Goal: Use online tool/utility: Use online tool/utility

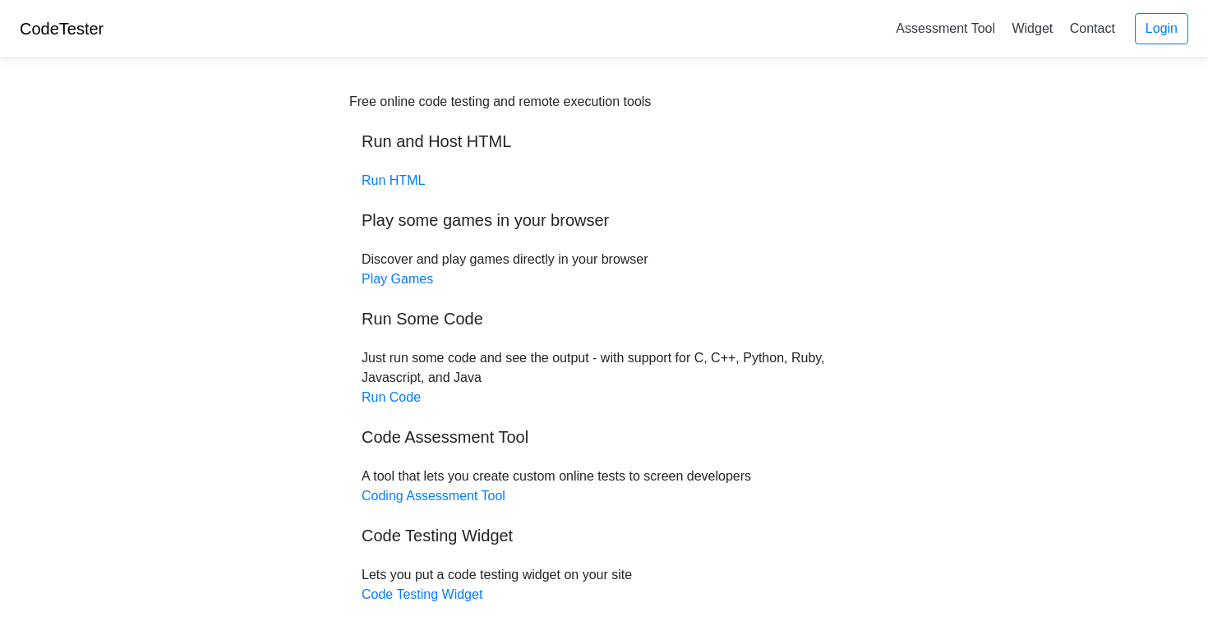
click at [415, 172] on div "Free online code testing and remote execution tools Run and Host HTML Run HTML …" at bounding box center [603, 348] width 509 height 513
click at [409, 177] on link "Run HTML" at bounding box center [392, 180] width 63 height 14
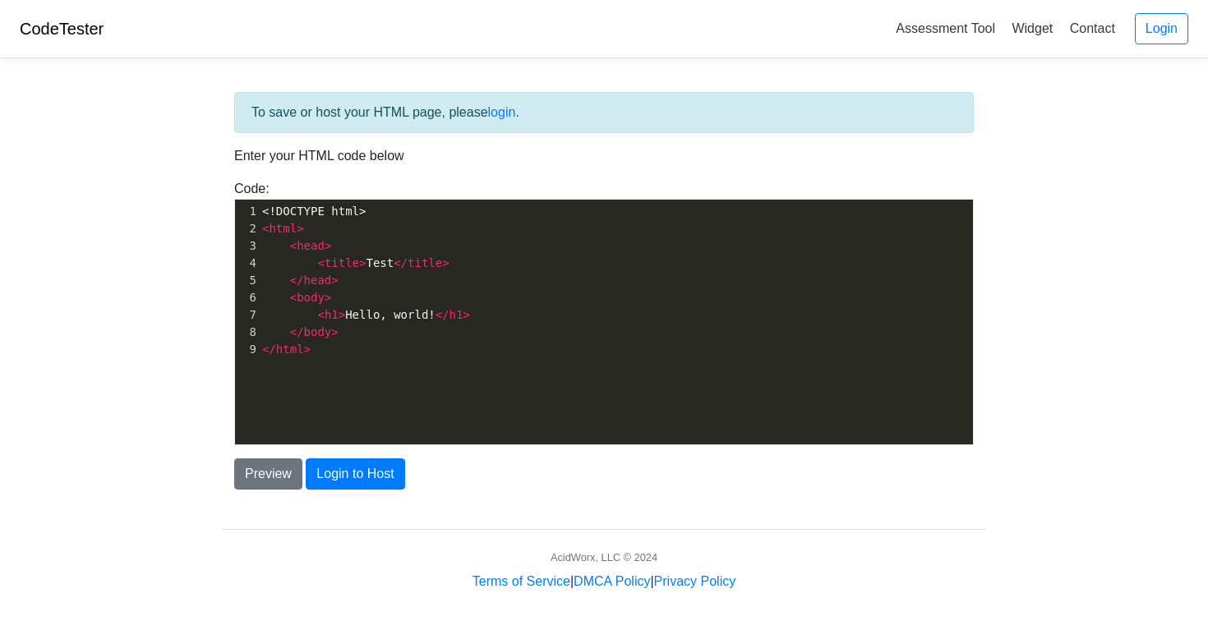
click at [401, 363] on div "xxxxxxxxxx 1 <!DOCTYPE html> 2 < html > 3 < head > 4 < title > Test </ title > …" at bounding box center [616, 334] width 762 height 269
paste textarea
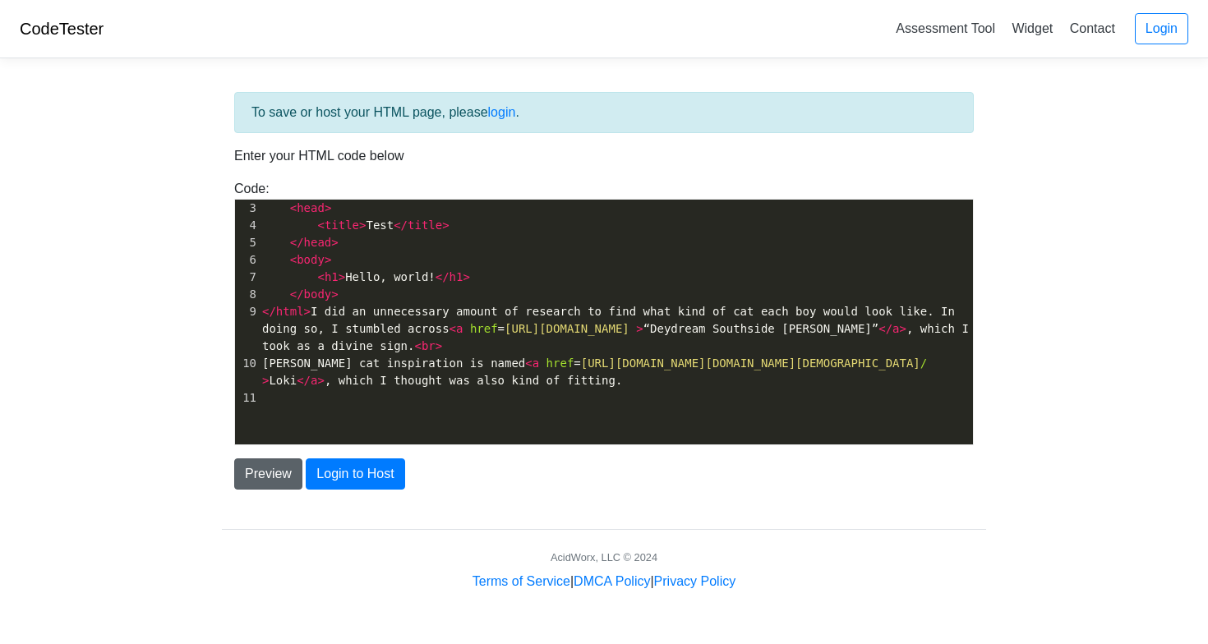
click at [280, 476] on button "Preview" at bounding box center [268, 473] width 68 height 31
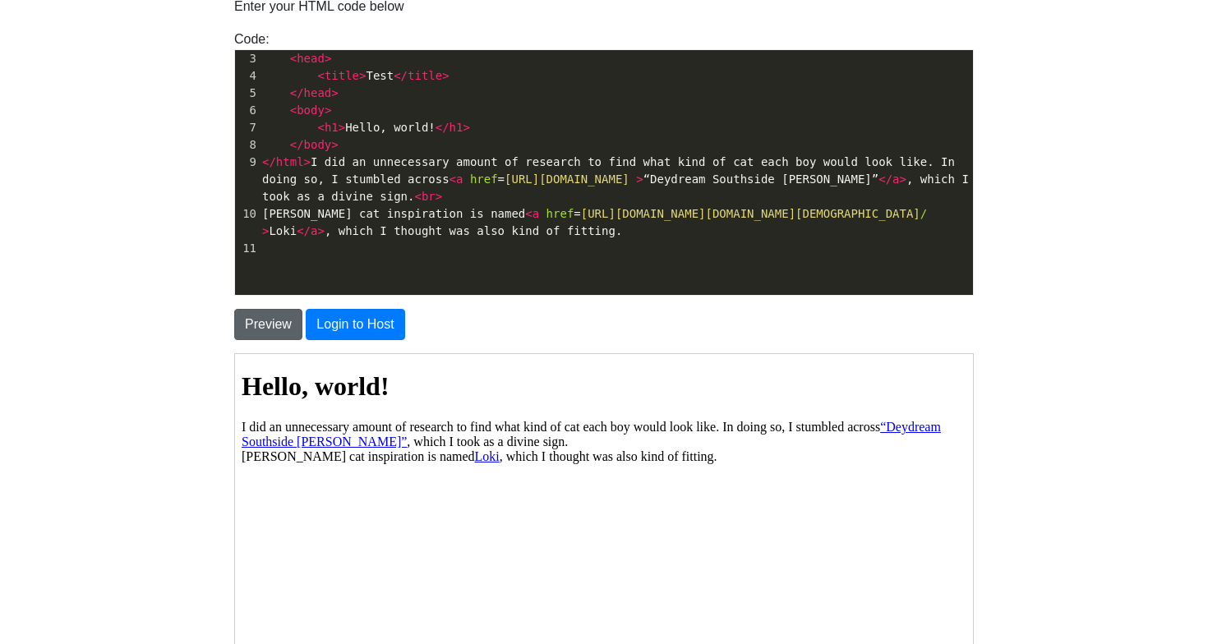
scroll to position [158, 0]
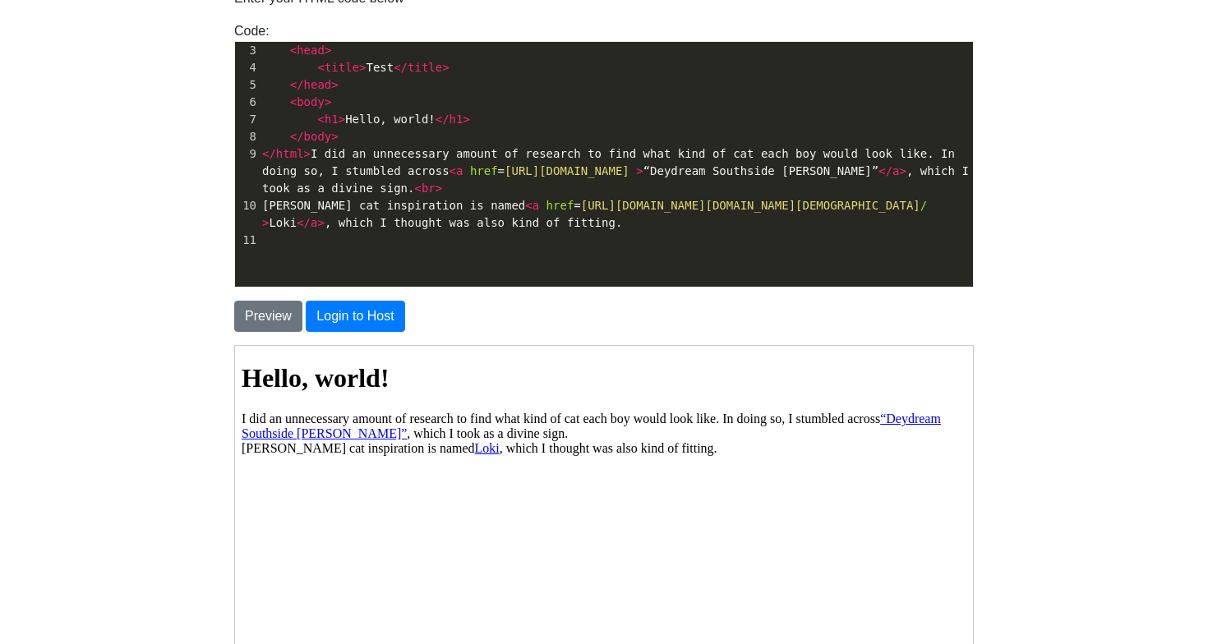
drag, startPoint x: 347, startPoint y: 517, endPoint x: 360, endPoint y: 556, distance: 41.3
click at [360, 462] on html "Hello, world! I did an unnecessary amount of research to find what kind of cat …" at bounding box center [603, 403] width 738 height 117
click at [351, 191] on span "</ html > I did an unnecessary amount of research to find what kind of cat each…" at bounding box center [618, 171] width 713 height 48
type textarea "d"
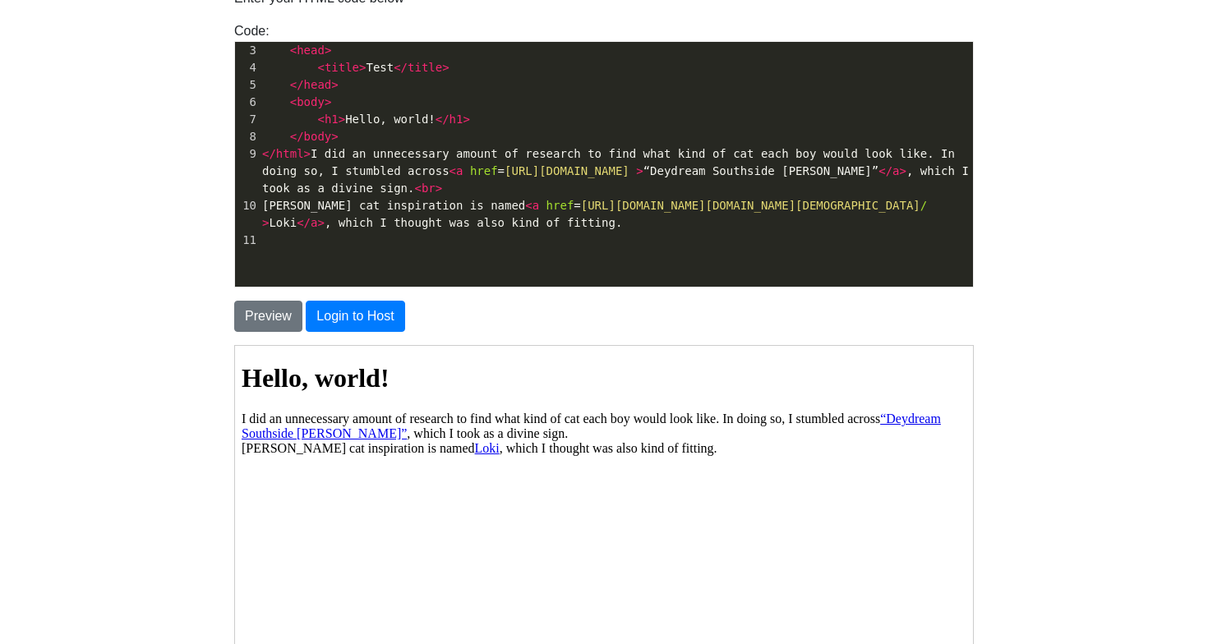
type textarea "d"
click at [347, 190] on span "</ html > I did an unnecessary amount of research to find what kind of cat each…" at bounding box center [618, 171] width 713 height 48
click at [352, 191] on span "</ html > I did an unnecessary amount of research to find what kind of cat each…" at bounding box center [618, 171] width 713 height 48
type textarea "an unnecessary amount of research to find what kind of cat each boy would look …"
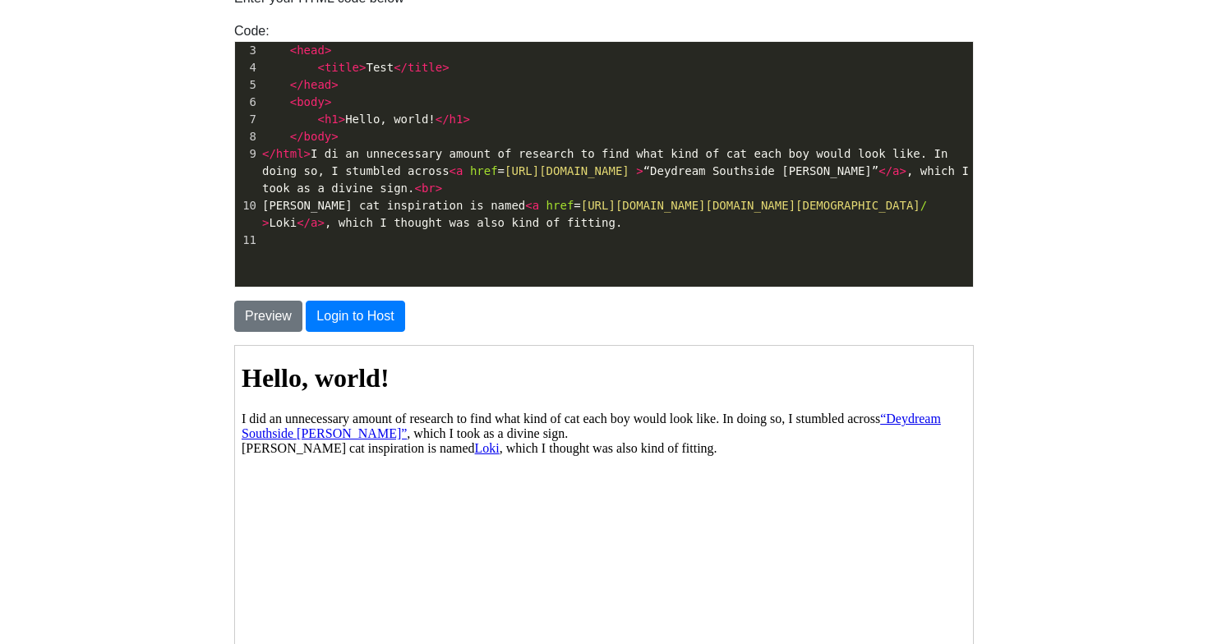
type textarea "d"
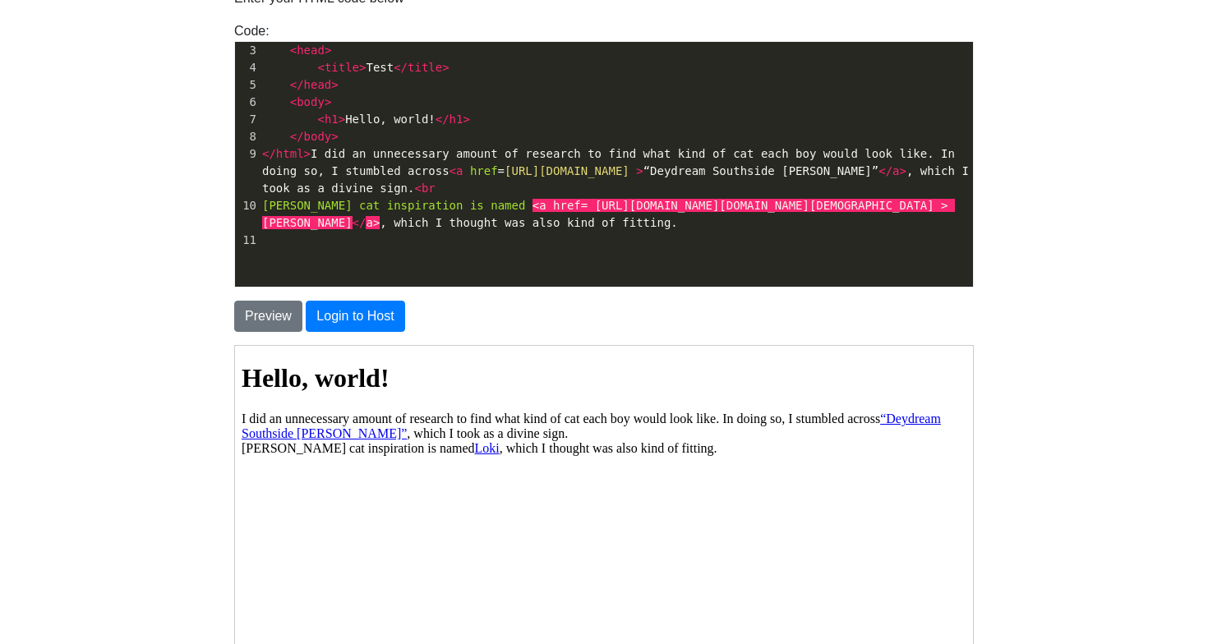
type textarea ">"
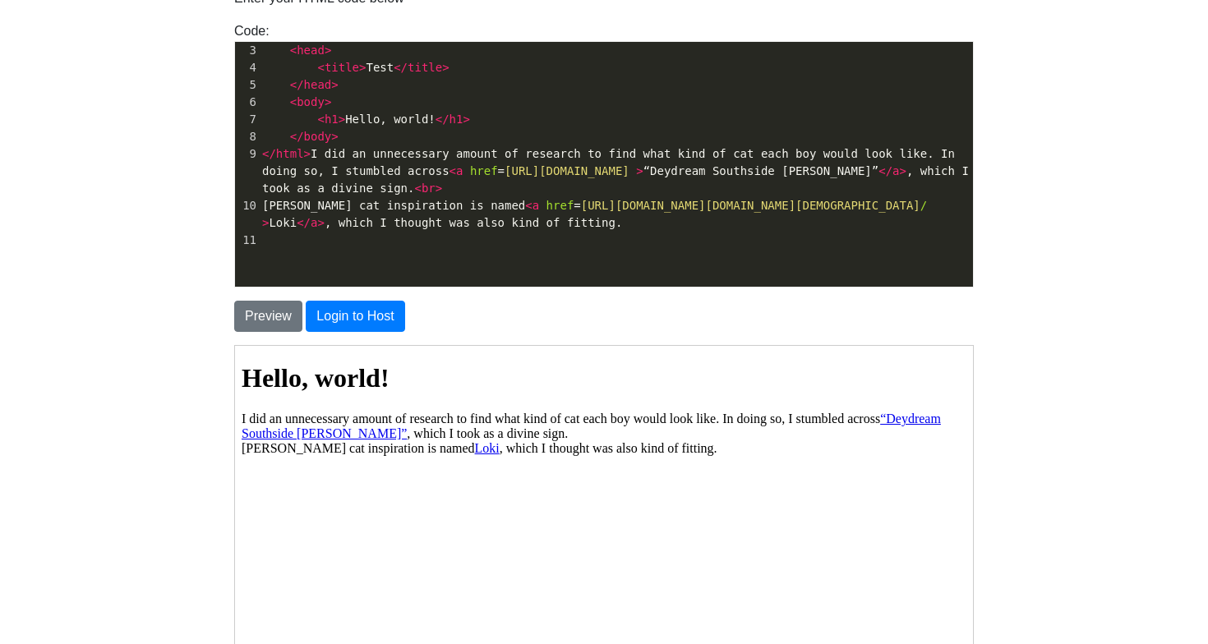
click at [740, 229] on span "[PERSON_NAME] cat inspiration is named < a href = [URL][DOMAIN_NAME][DOMAIN_NAM…" at bounding box center [598, 214] width 672 height 30
click at [265, 307] on button "Preview" at bounding box center [268, 316] width 68 height 31
click at [276, 314] on button "Preview" at bounding box center [268, 316] width 68 height 31
click at [474, 449] on link "Loki" at bounding box center [486, 447] width 25 height 14
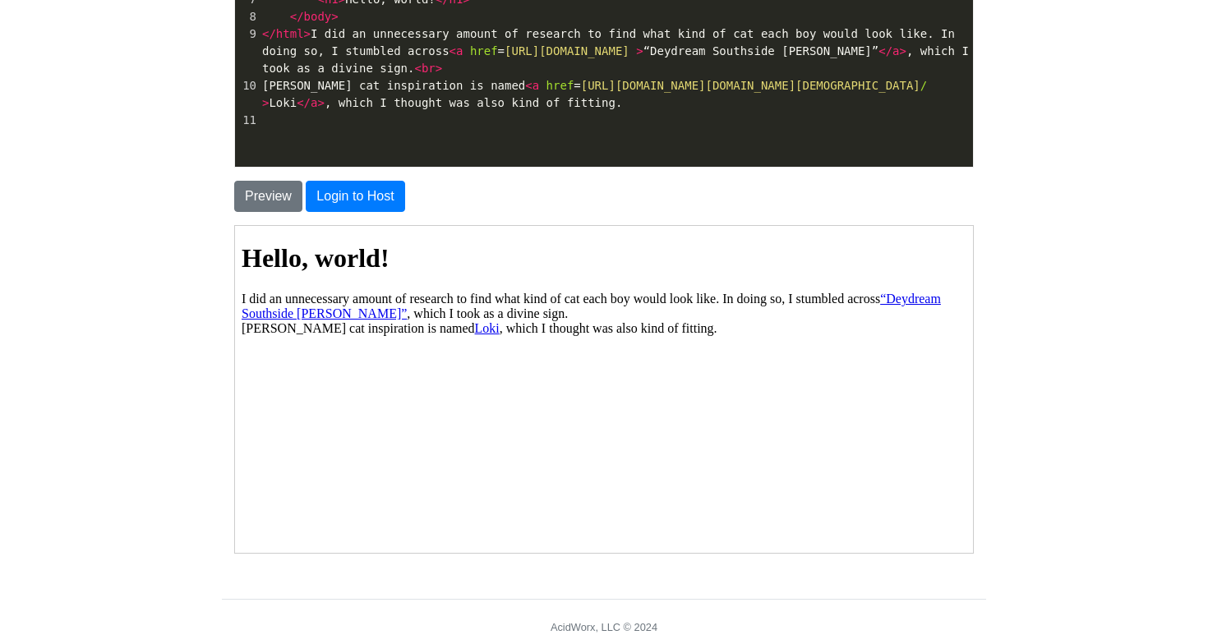
scroll to position [279, 0]
